Goal: Task Accomplishment & Management: Manage account settings

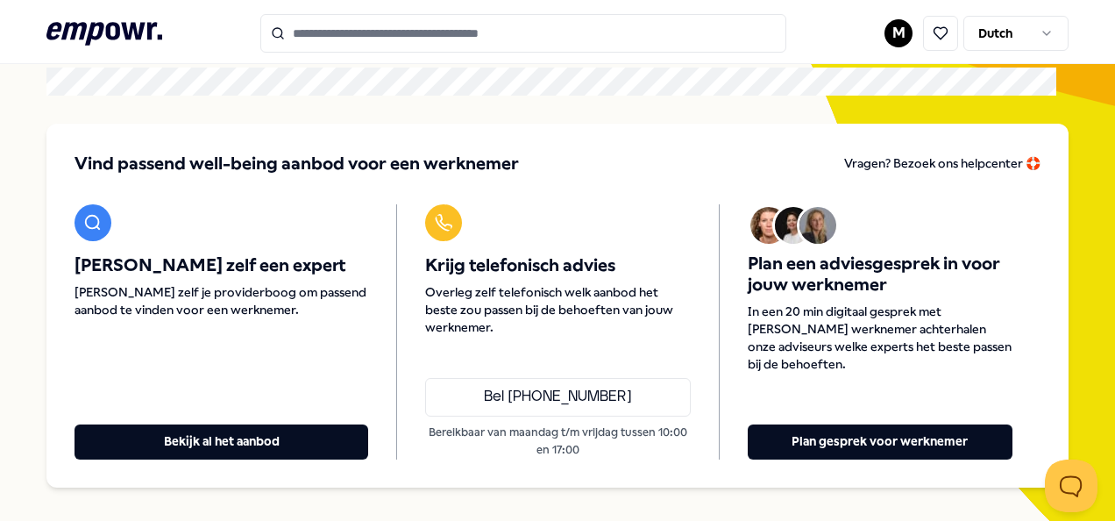
click at [890, 33] on html ".empowr-logo_svg__cls-1{fill:#03032f} M Dutch Alle categorieën Self-care librar…" at bounding box center [557, 260] width 1115 height 521
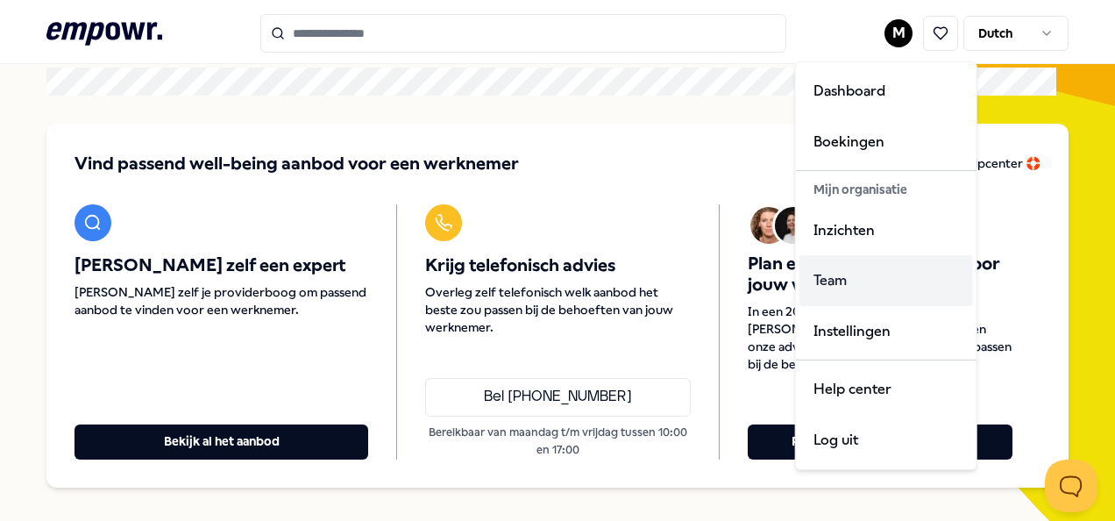
click at [838, 284] on div "Team" at bounding box center [886, 280] width 174 height 51
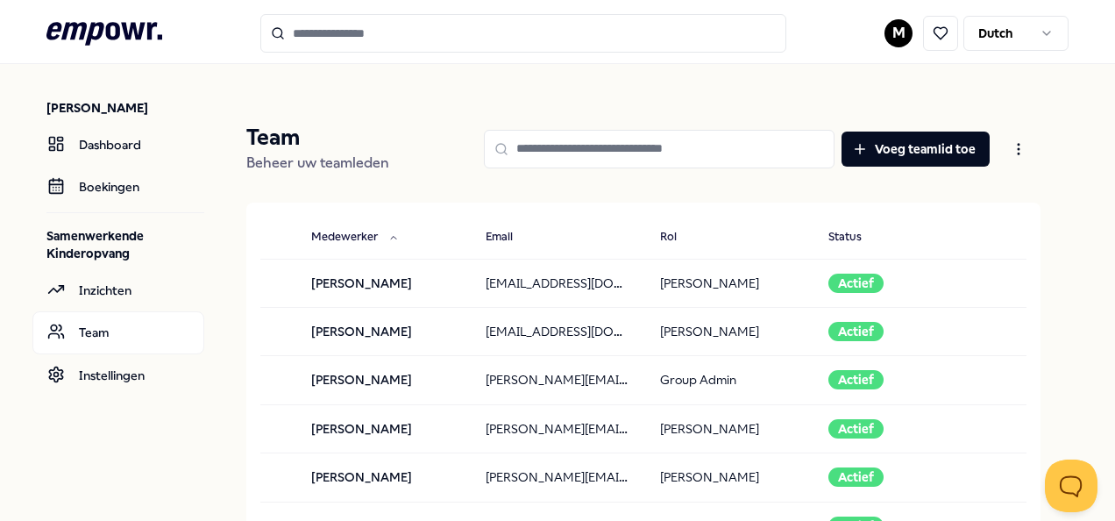
scroll to position [88, 0]
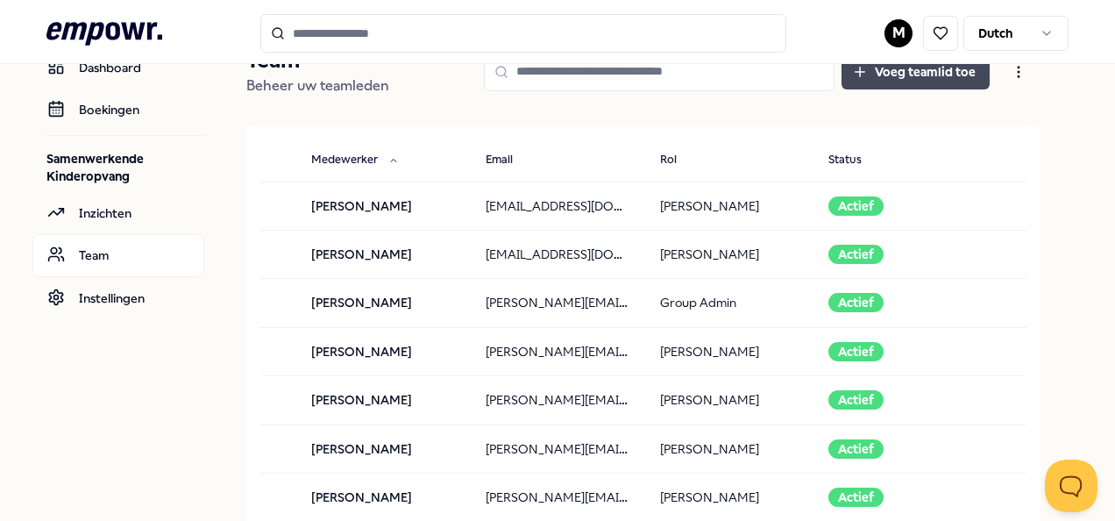
click at [885, 72] on button "Voeg teamlid toe" at bounding box center [915, 71] width 148 height 35
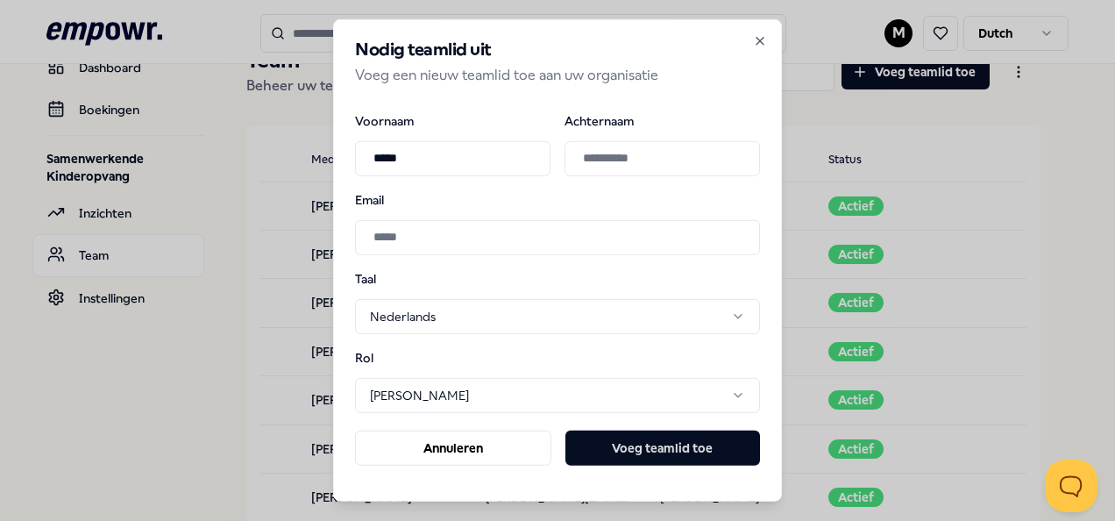
type input "*****"
click at [680, 149] on input "Achternaam" at bounding box center [661, 157] width 195 height 35
type input "*********"
click at [385, 238] on input "Email" at bounding box center [557, 236] width 405 height 35
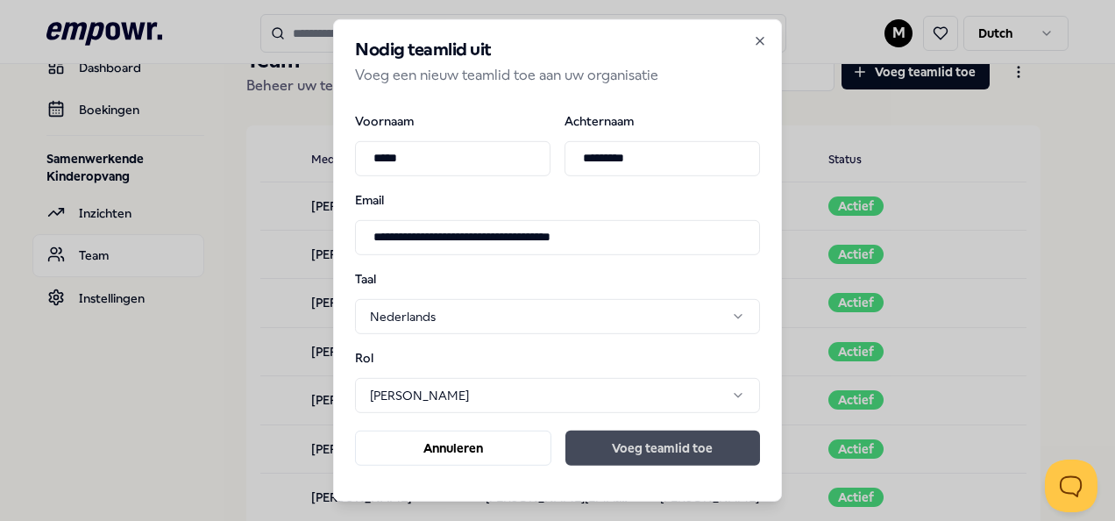
type input "**********"
click at [638, 454] on button "Voeg teamlid toe" at bounding box center [662, 447] width 195 height 35
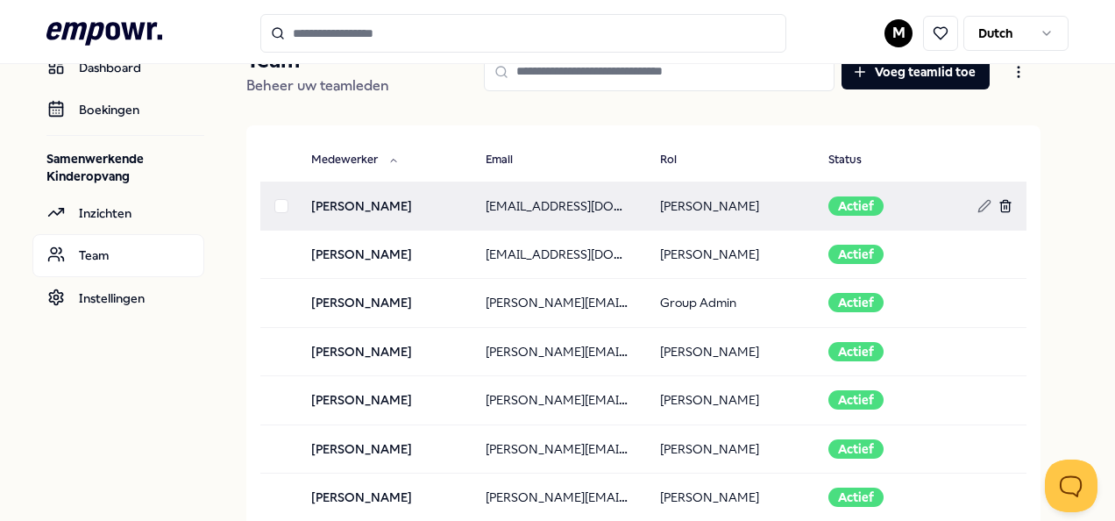
click at [1004, 207] on line at bounding box center [1004, 207] width 0 height 4
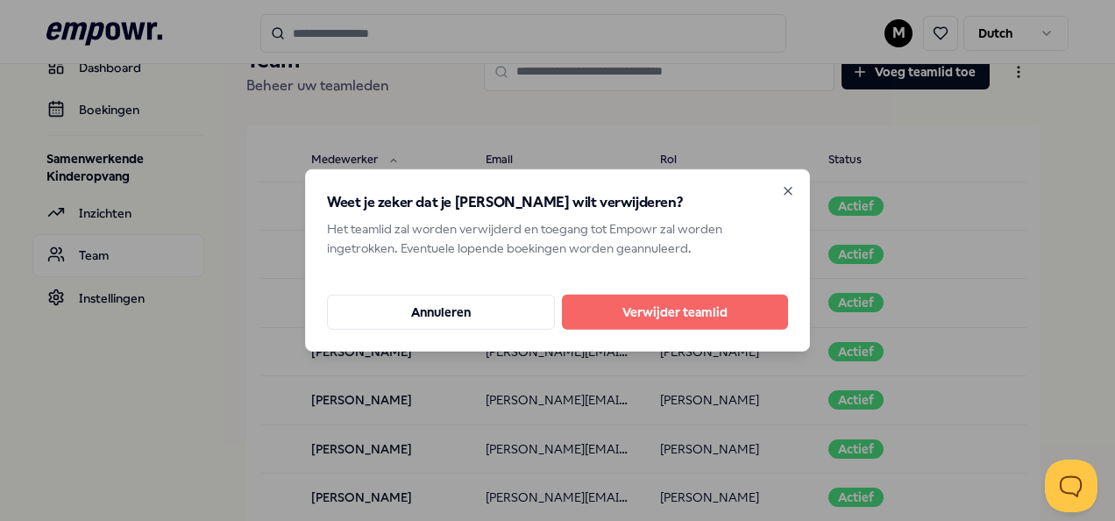
click at [683, 313] on button "Verwijder teamlid" at bounding box center [675, 311] width 226 height 35
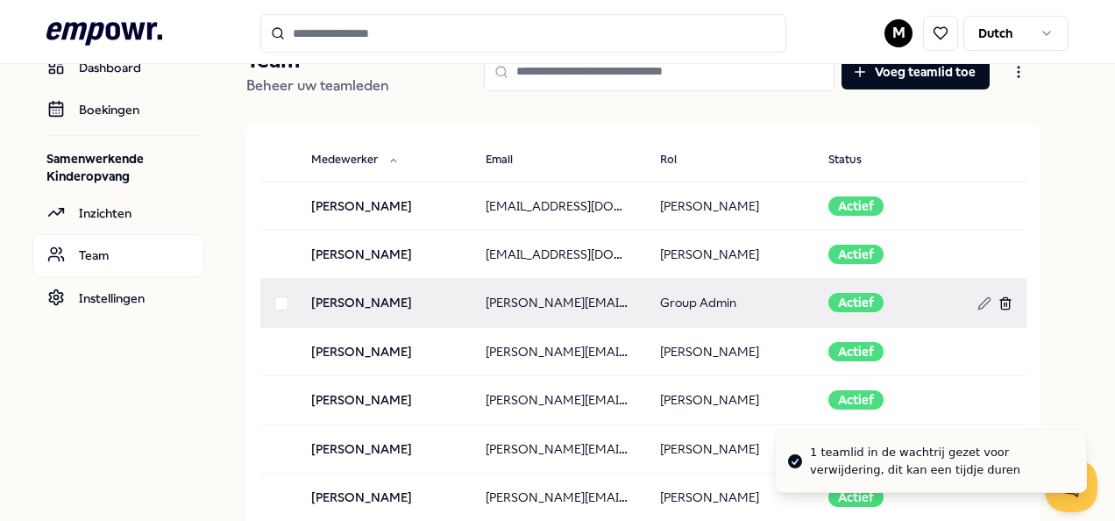
scroll to position [175, 0]
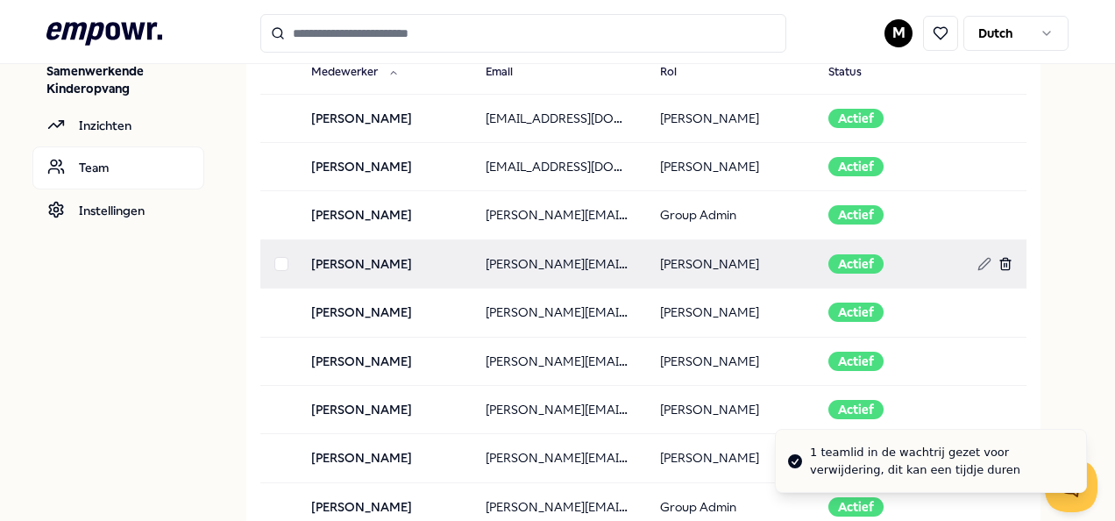
click at [1004, 263] on line at bounding box center [1004, 265] width 0 height 4
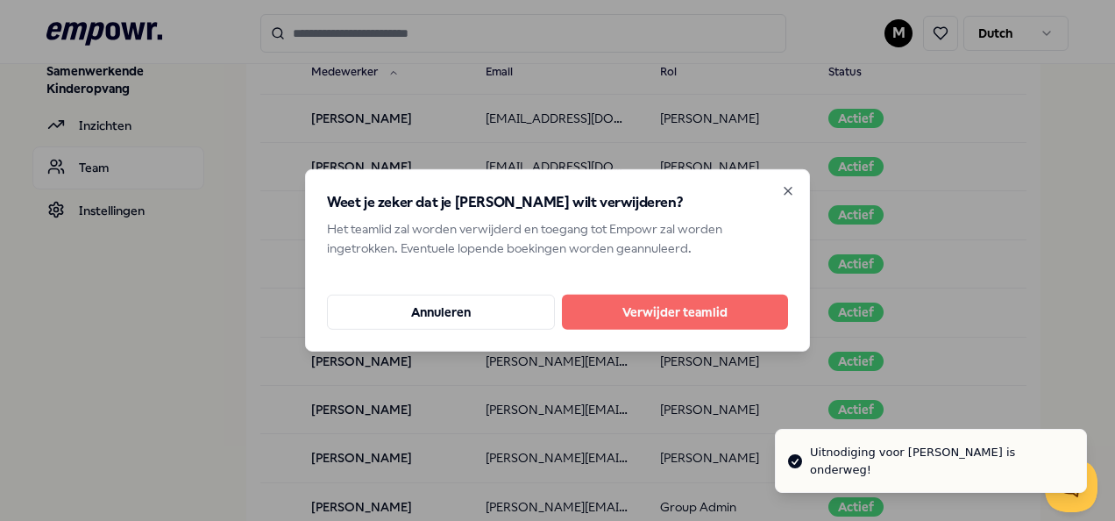
click at [742, 314] on button "Verwijder teamlid" at bounding box center [675, 311] width 226 height 35
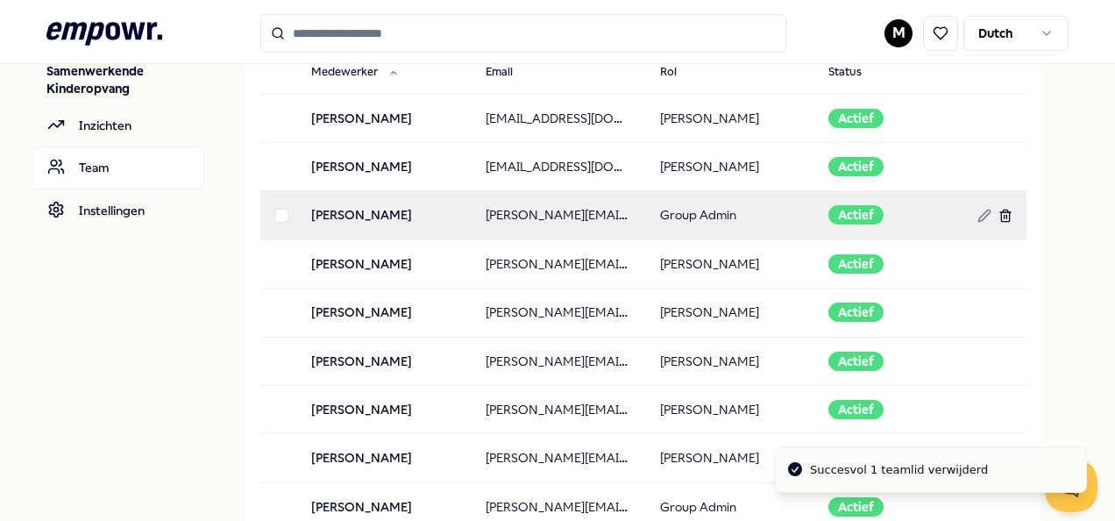
click at [1004, 217] on line at bounding box center [1004, 217] width 0 height 4
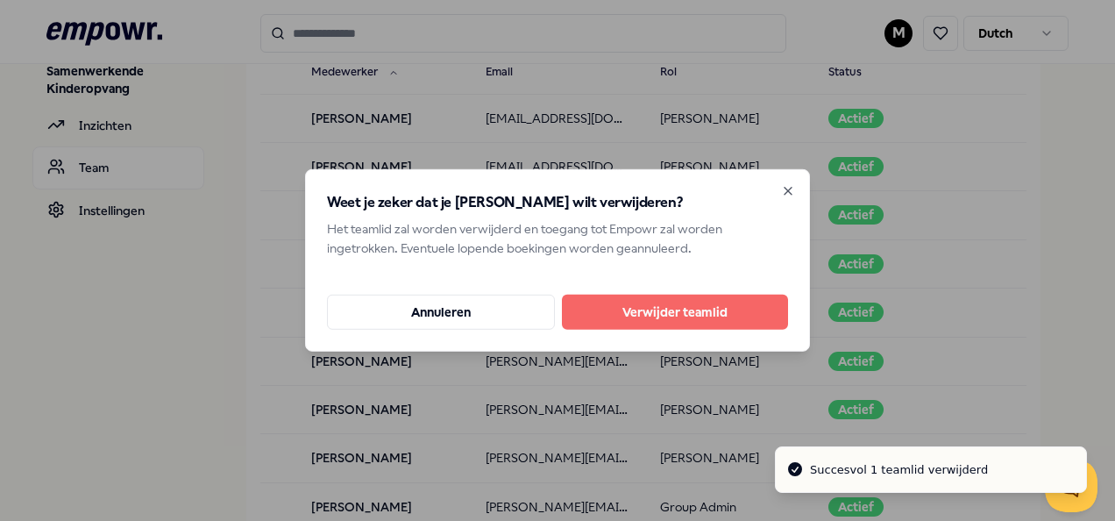
click at [728, 308] on button "Verwijder teamlid" at bounding box center [675, 311] width 226 height 35
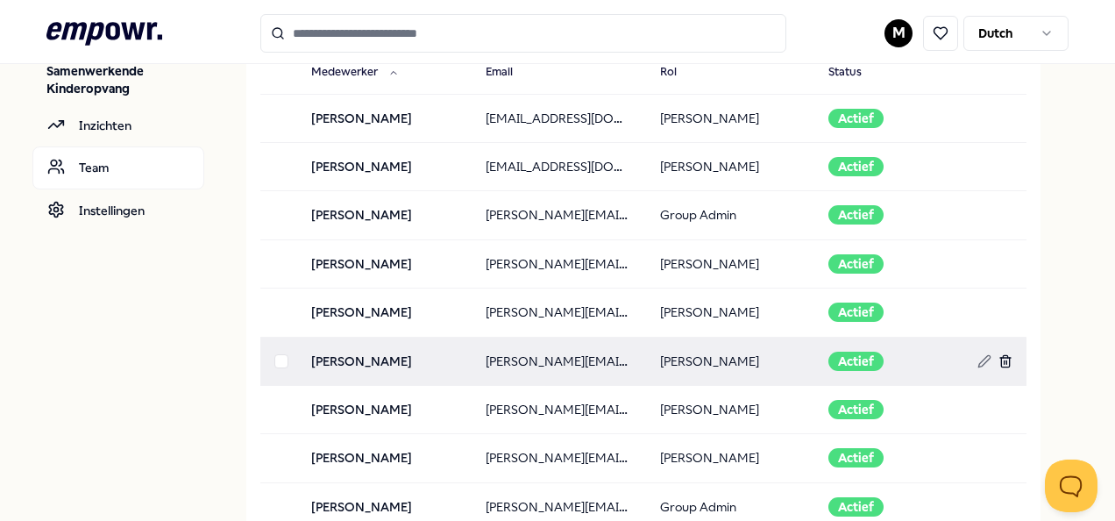
click at [998, 358] on icon at bounding box center [1005, 361] width 14 height 14
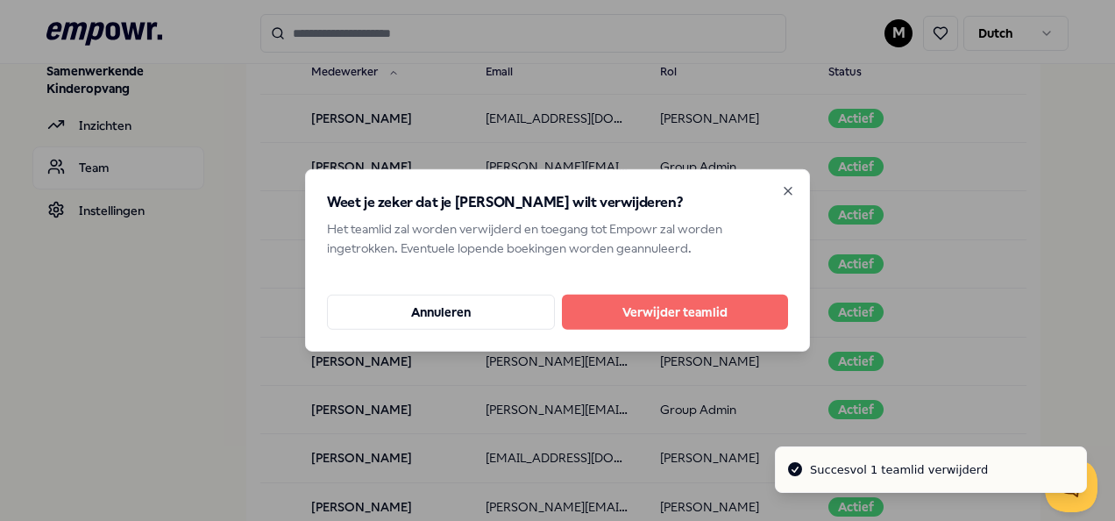
click at [653, 306] on button "Verwijder teamlid" at bounding box center [675, 311] width 226 height 35
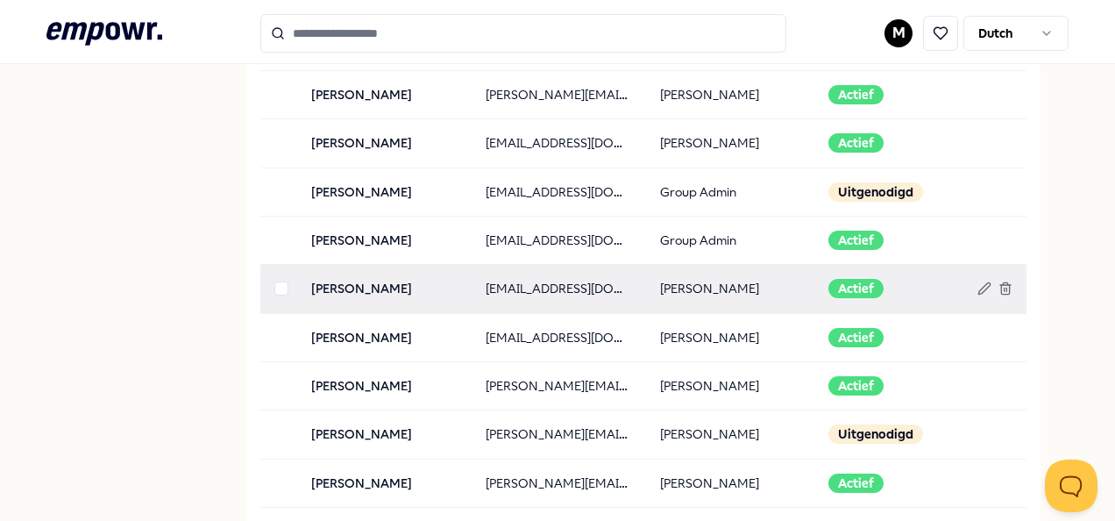
scroll to position [613, 0]
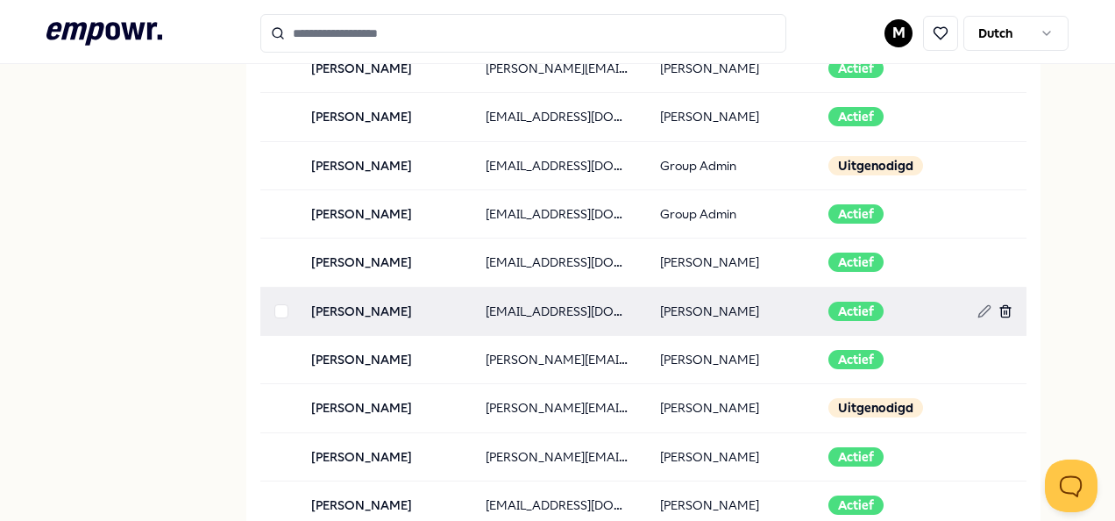
click at [998, 308] on icon at bounding box center [1005, 311] width 14 height 14
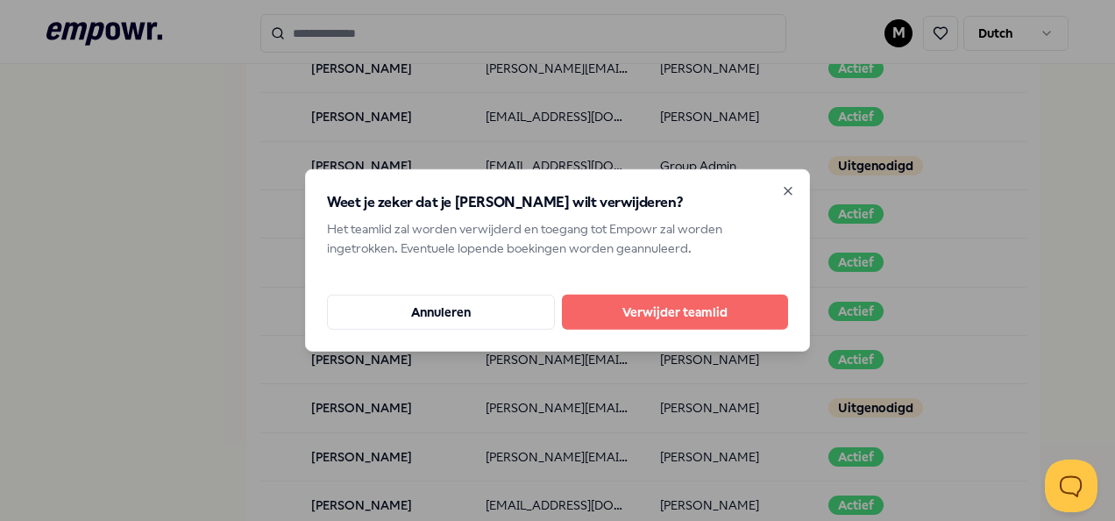
click at [682, 317] on button "Verwijder teamlid" at bounding box center [675, 311] width 226 height 35
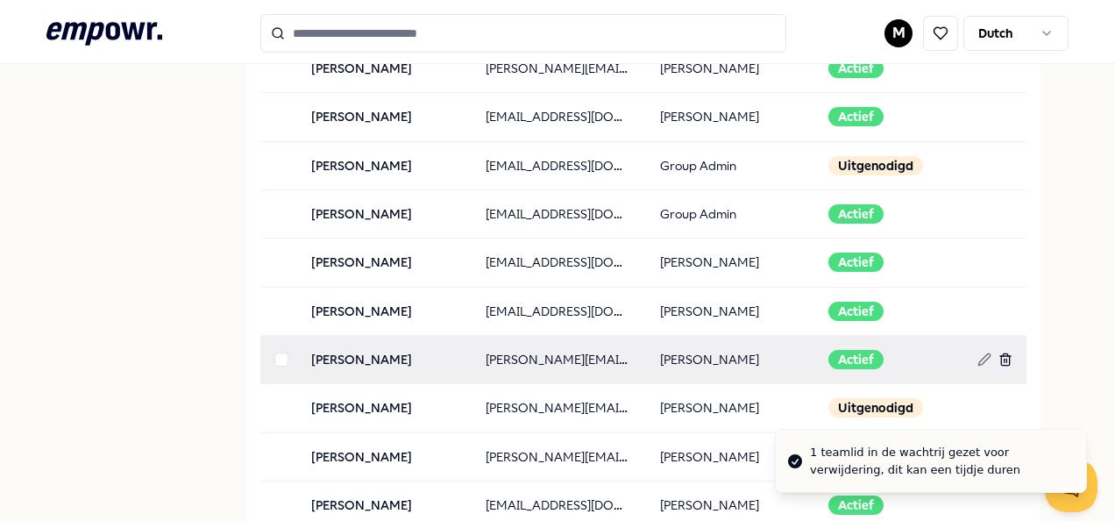
click at [1006, 359] on line at bounding box center [1006, 361] width 0 height 4
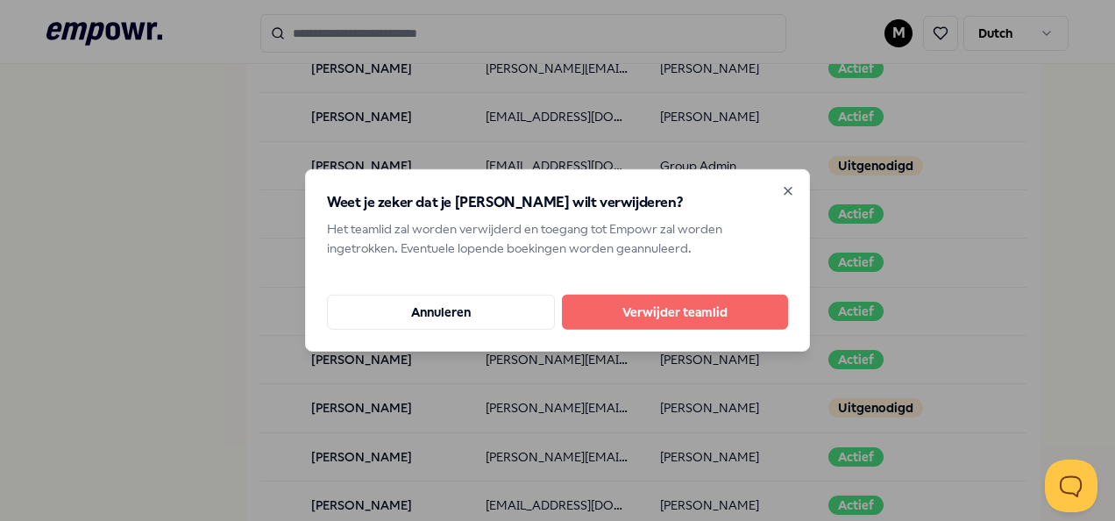
click at [613, 315] on button "Verwijder teamlid" at bounding box center [675, 311] width 226 height 35
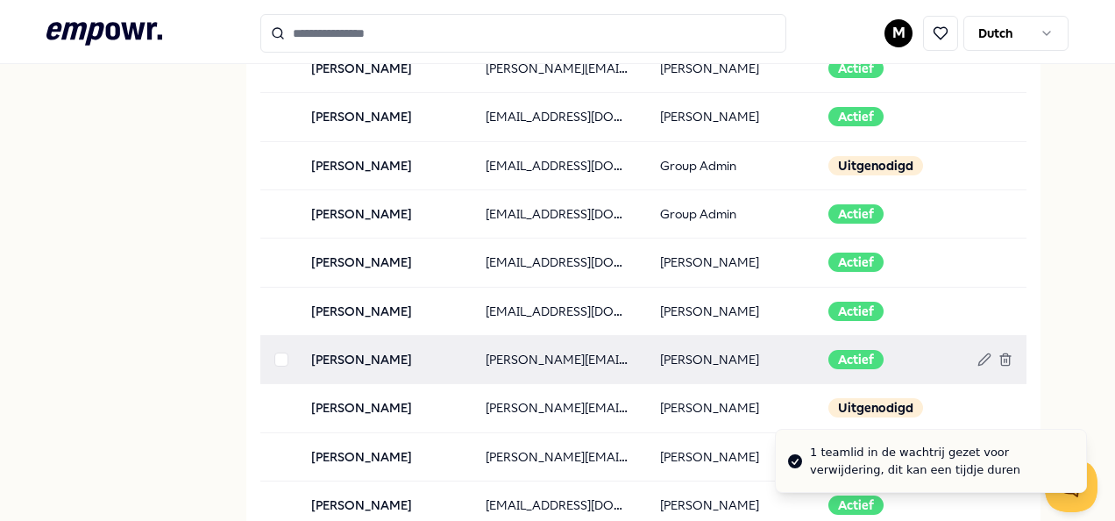
scroll to position [701, 0]
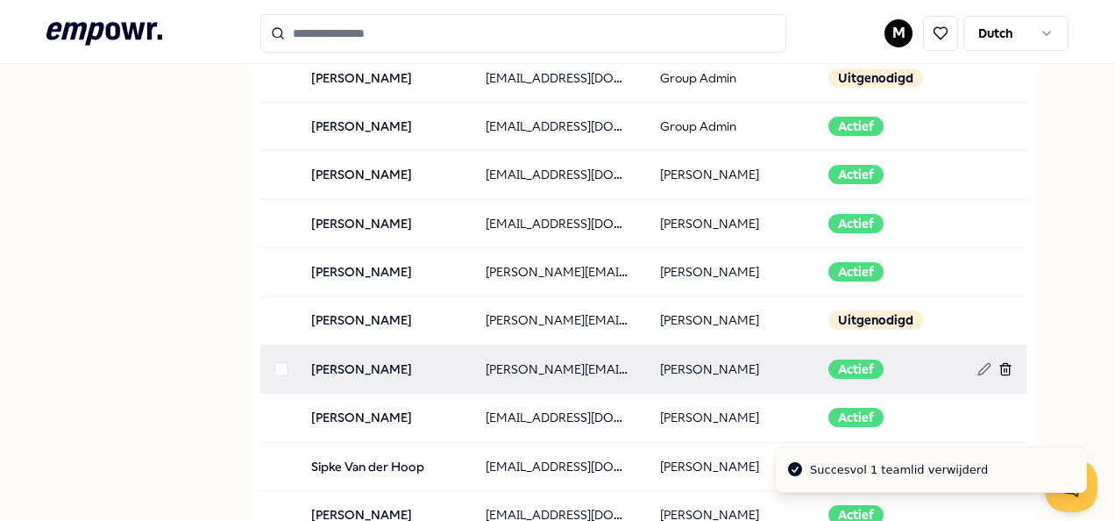
click at [998, 364] on icon at bounding box center [1005, 369] width 14 height 14
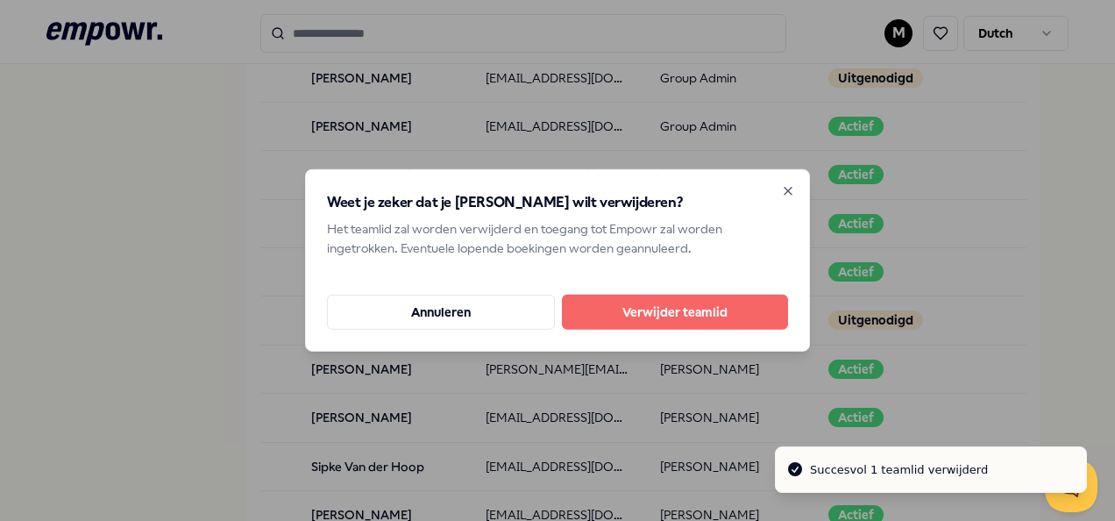
click at [595, 308] on button "Verwijder teamlid" at bounding box center [675, 311] width 226 height 35
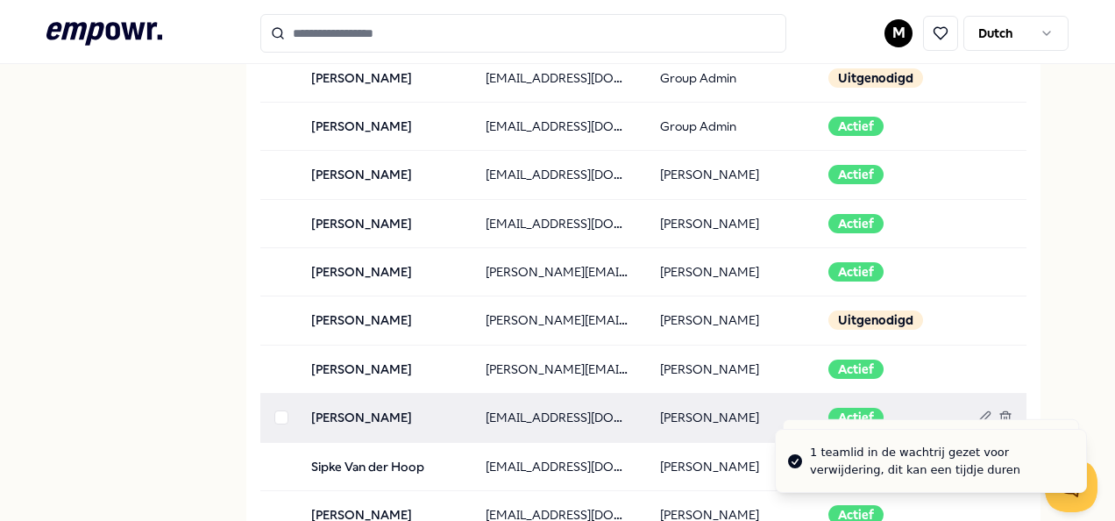
scroll to position [789, 0]
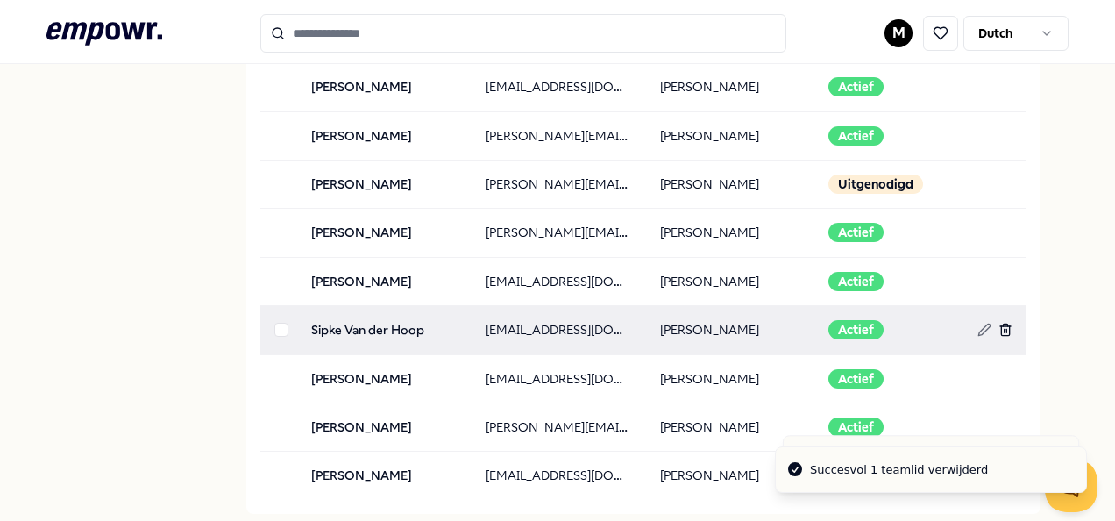
click at [1001, 375] on icon at bounding box center [1005, 380] width 8 height 10
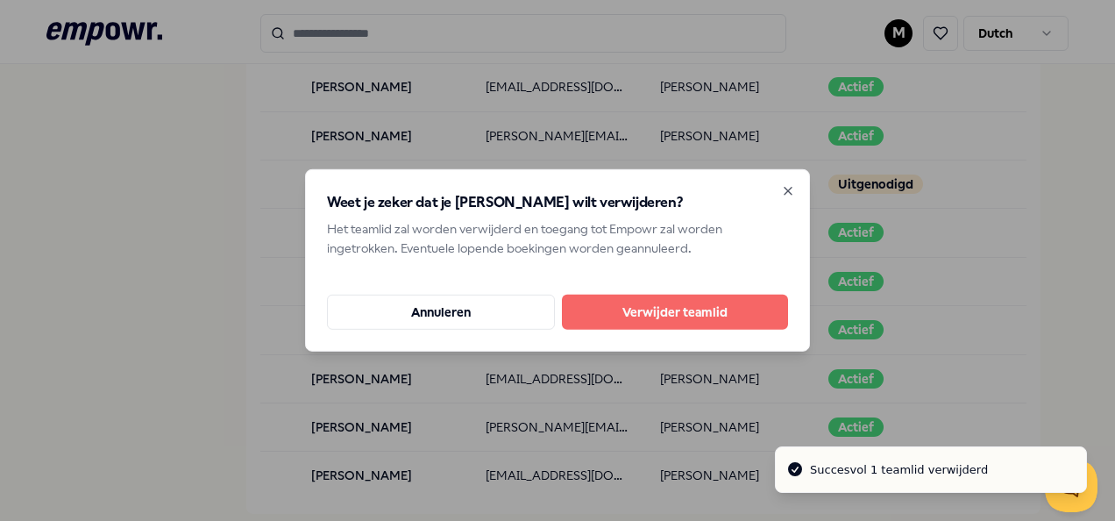
click at [694, 308] on button "Verwijder teamlid" at bounding box center [675, 311] width 226 height 35
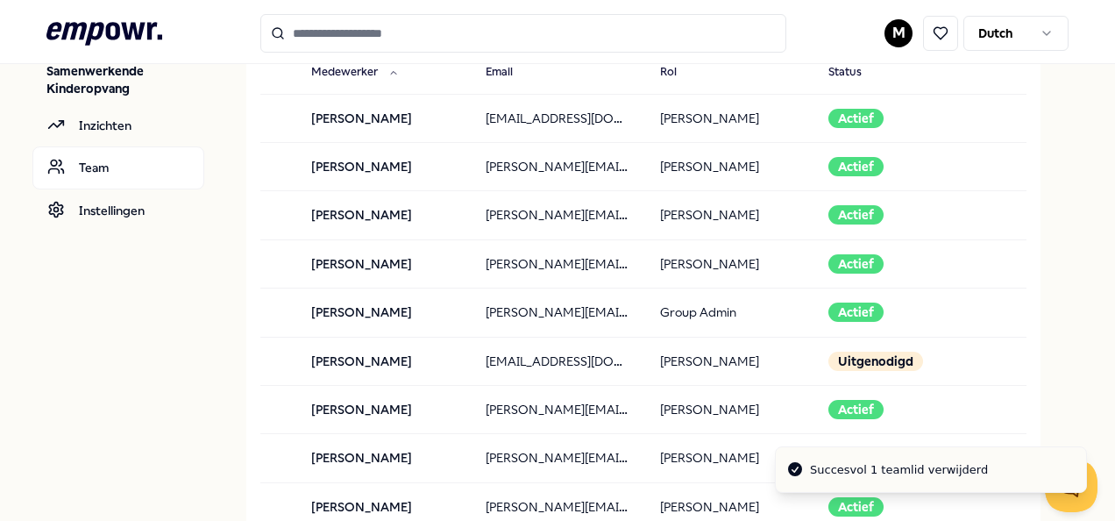
scroll to position [0, 0]
